Goal: Task Accomplishment & Management: Use online tool/utility

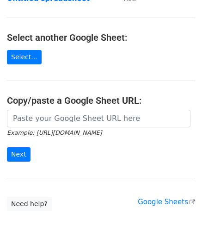
scroll to position [93, 0]
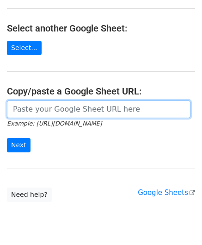
click at [38, 105] on input "url" at bounding box center [99, 109] width 184 height 18
paste input "[URL][DOMAIN_NAME]"
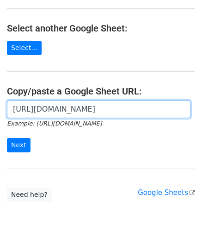
scroll to position [0, 192]
type input "[URL][DOMAIN_NAME]"
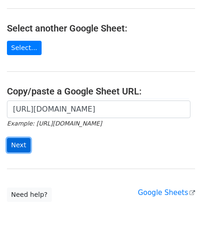
click at [19, 141] on input "Next" at bounding box center [19, 145] width 24 height 14
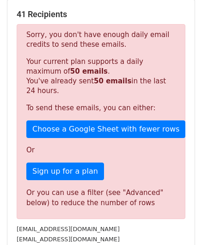
scroll to position [312, 0]
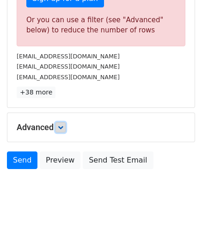
click at [65, 123] on link at bounding box center [61, 127] width 10 height 10
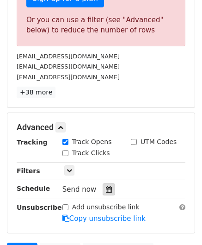
click at [106, 186] on icon at bounding box center [109, 189] width 6 height 6
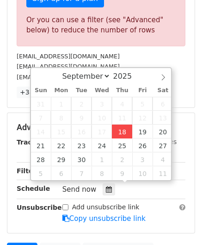
type input "2025-09-18 12:00"
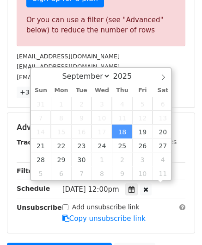
scroll to position [0, 0]
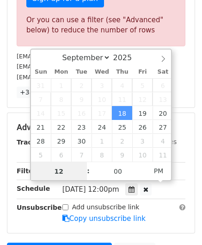
paste input "5"
type input "5"
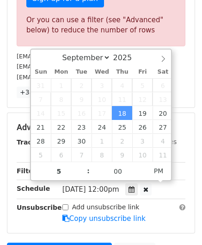
type input "2025-09-18 17:00"
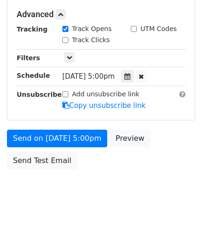
scroll to position [418, 0]
